Goal: Check status: Check status

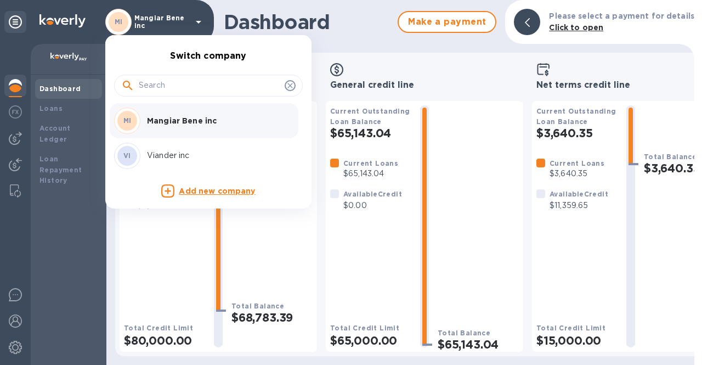
click at [175, 154] on p "Viander inc" at bounding box center [216, 156] width 138 height 12
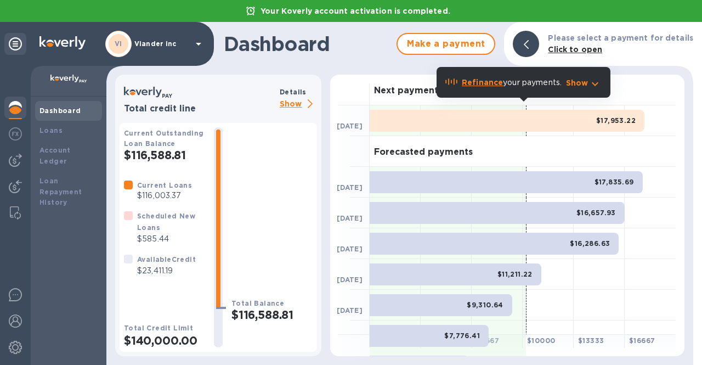
click at [291, 109] on p "Show" at bounding box center [298, 105] width 37 height 14
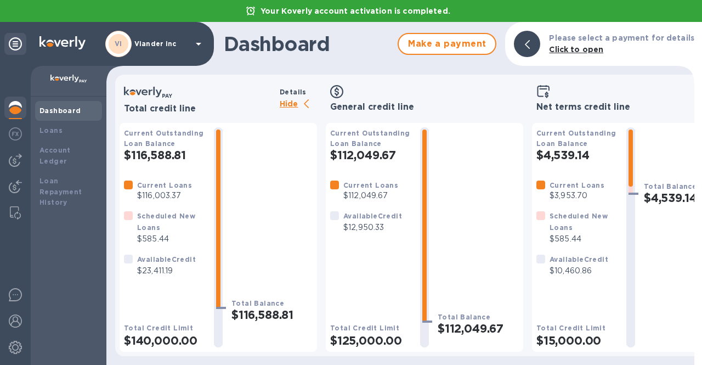
click at [291, 104] on p "Hide" at bounding box center [298, 105] width 37 height 14
